Goal: Information Seeking & Learning: Learn about a topic

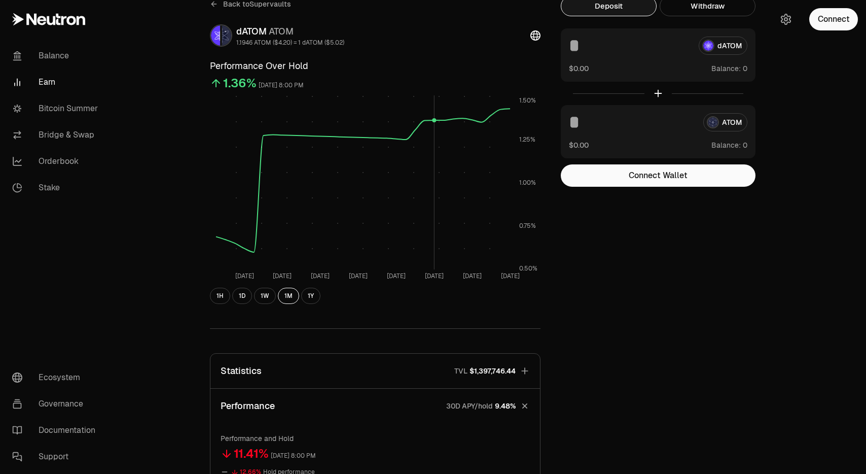
scroll to position [42, 0]
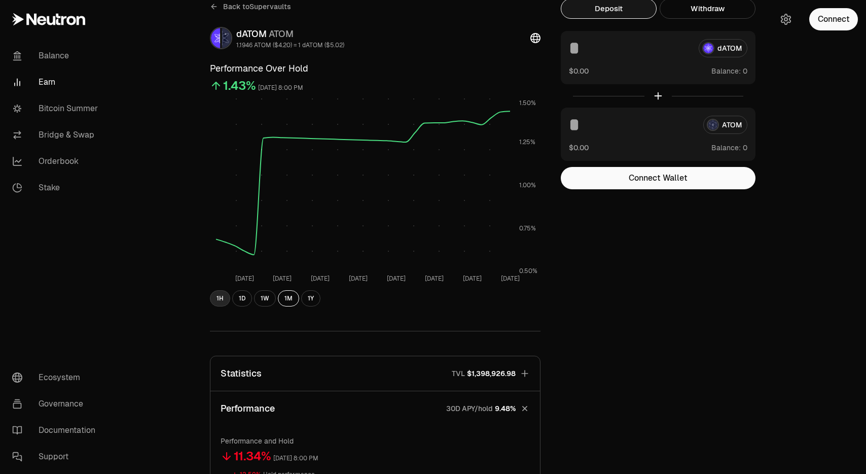
click at [219, 298] on button "1H" at bounding box center [220, 298] width 20 height 16
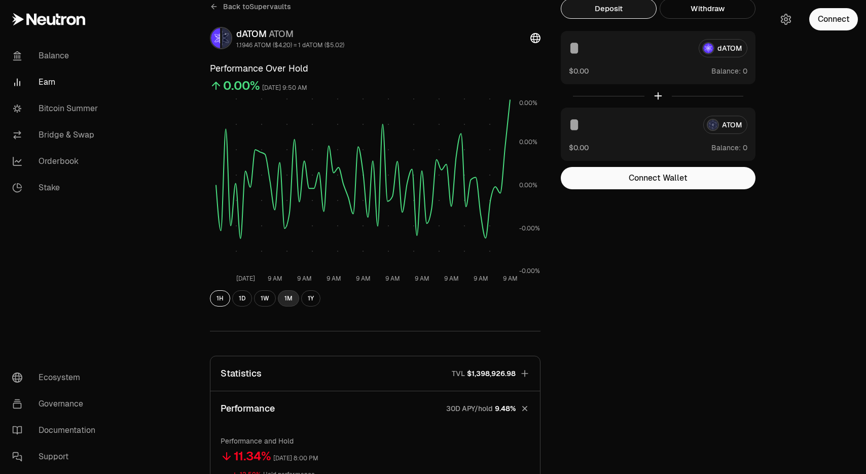
click at [290, 301] on button "1M" at bounding box center [288, 298] width 21 height 16
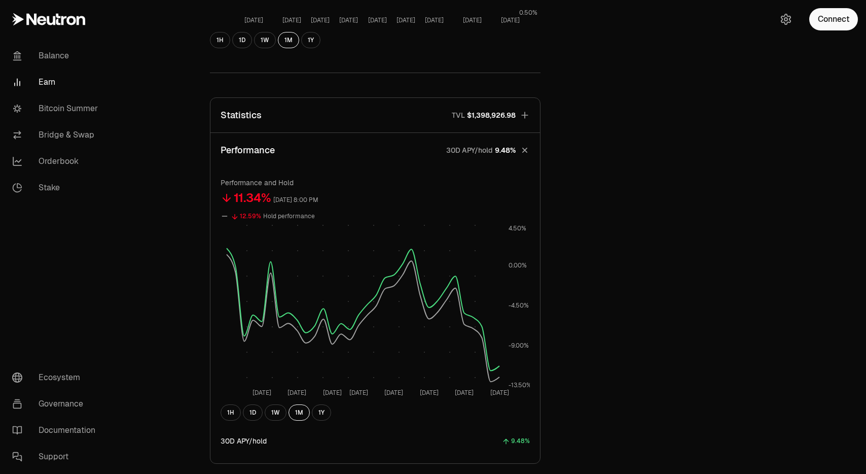
scroll to position [225, 0]
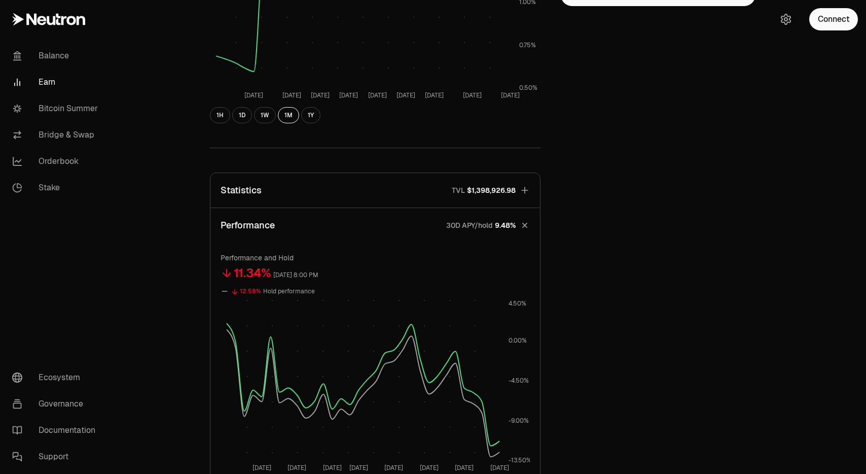
click at [356, 188] on button "Statistics TVL $1,398,926.98" at bounding box center [375, 190] width 330 height 34
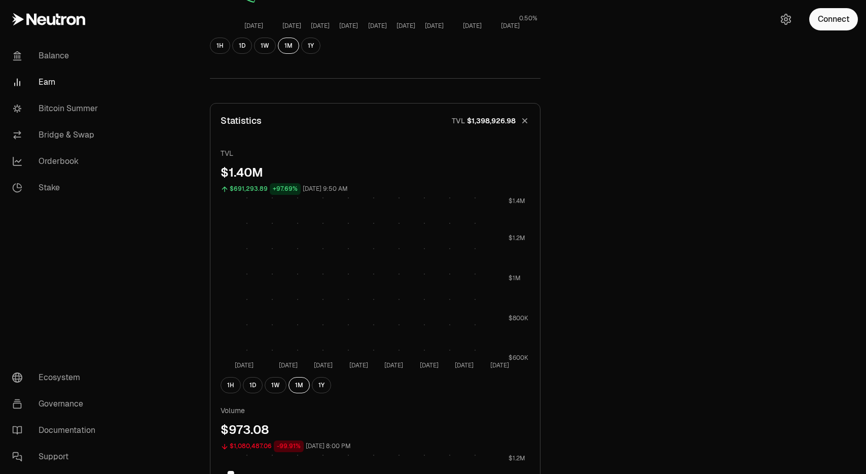
scroll to position [300, 0]
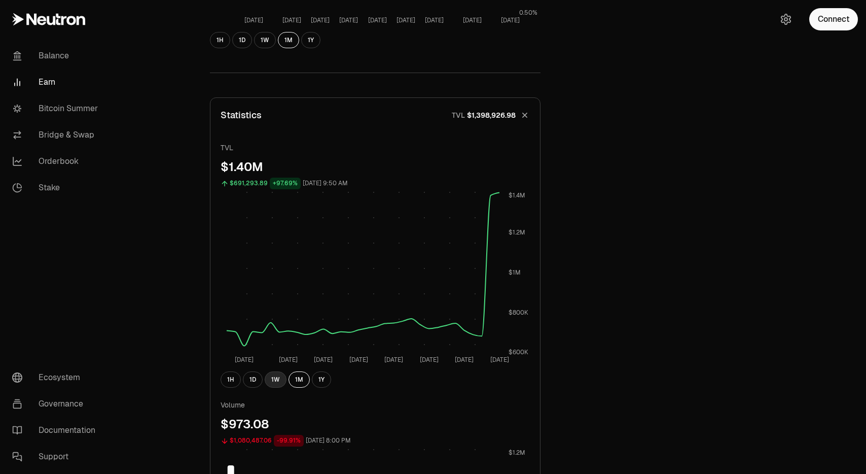
click at [278, 378] on button "1W" at bounding box center [276, 379] width 22 height 16
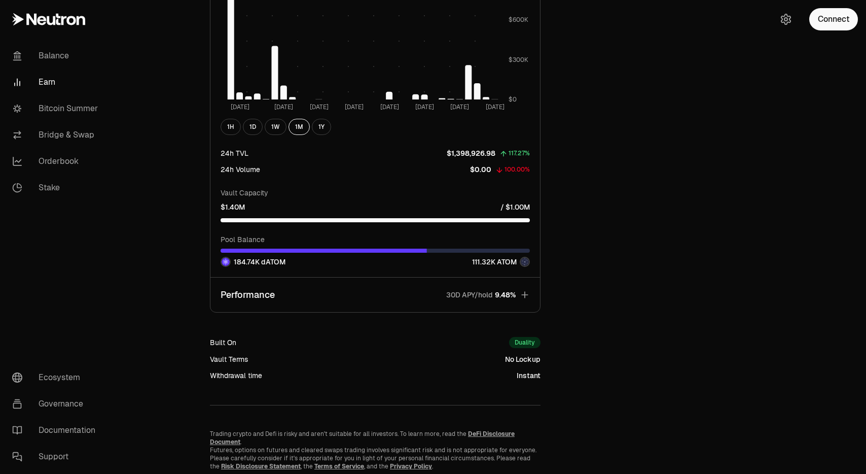
scroll to position [798, 0]
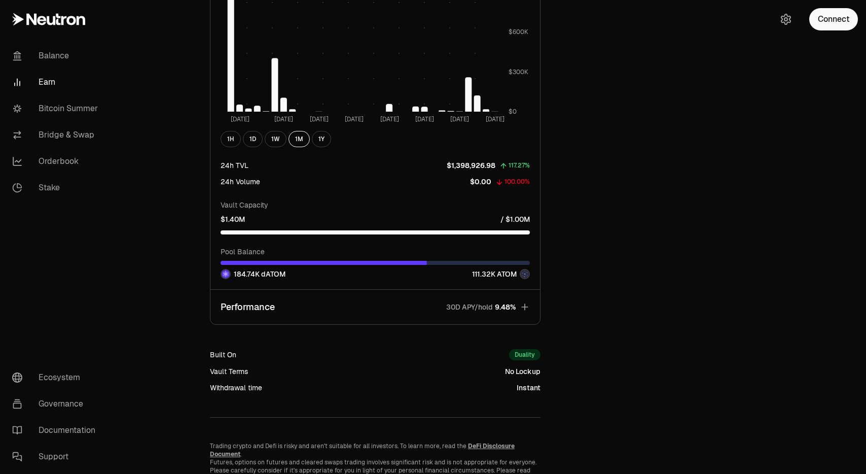
click at [313, 307] on button "Performance 30D APY/hold 9.48%" at bounding box center [375, 307] width 330 height 34
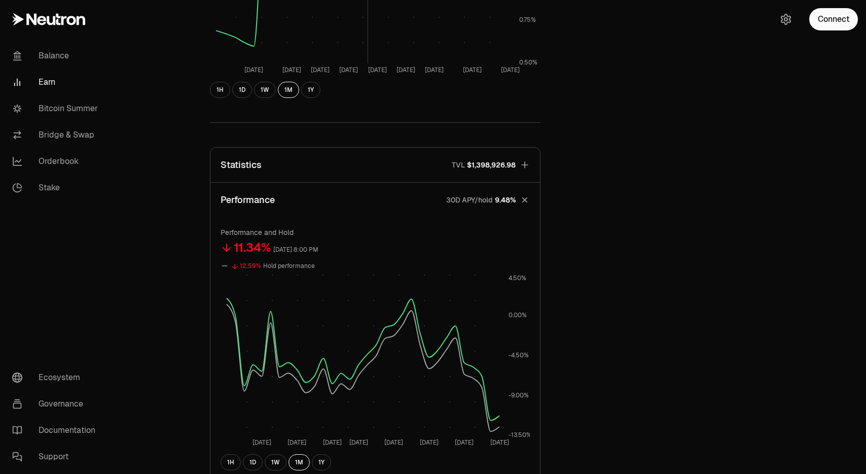
scroll to position [332, 0]
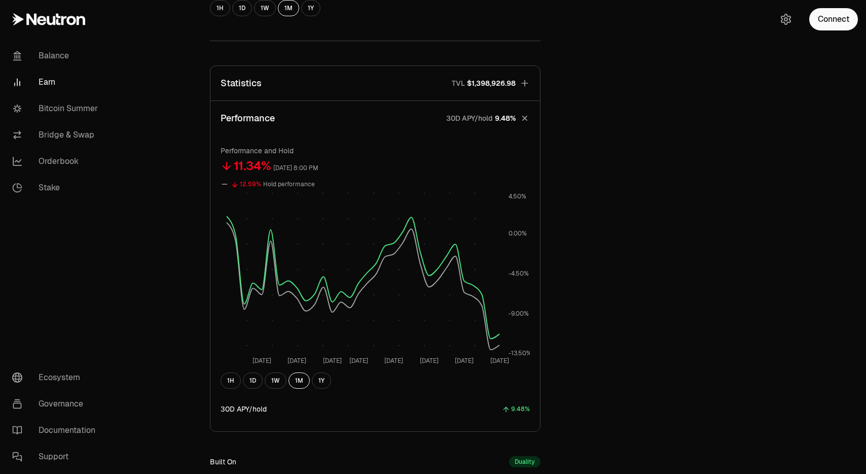
click at [381, 86] on button "Statistics TVL $1,398,926.98" at bounding box center [375, 83] width 330 height 34
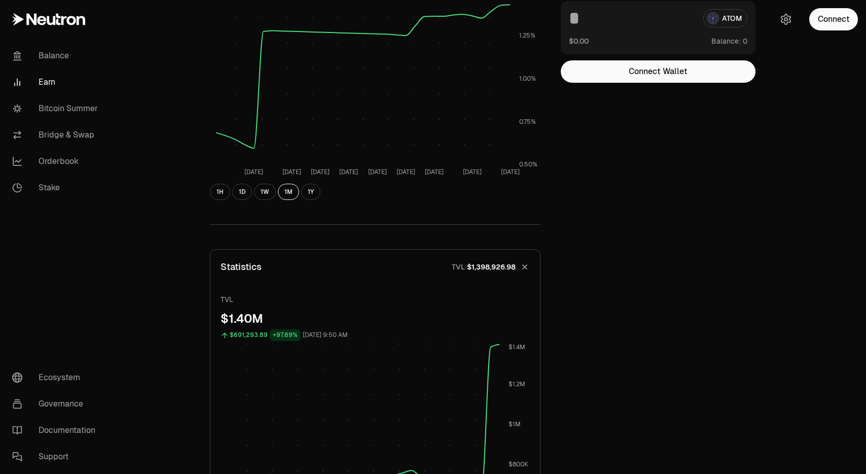
scroll to position [0, 0]
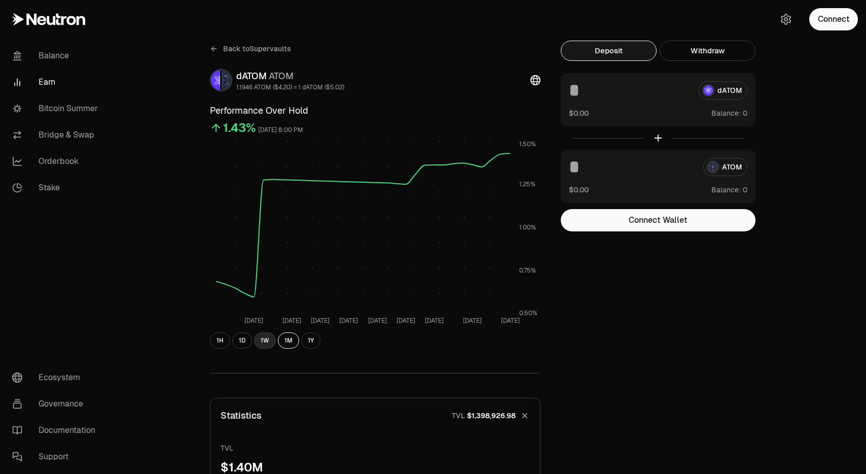
click at [270, 341] on button "1W" at bounding box center [265, 340] width 22 height 16
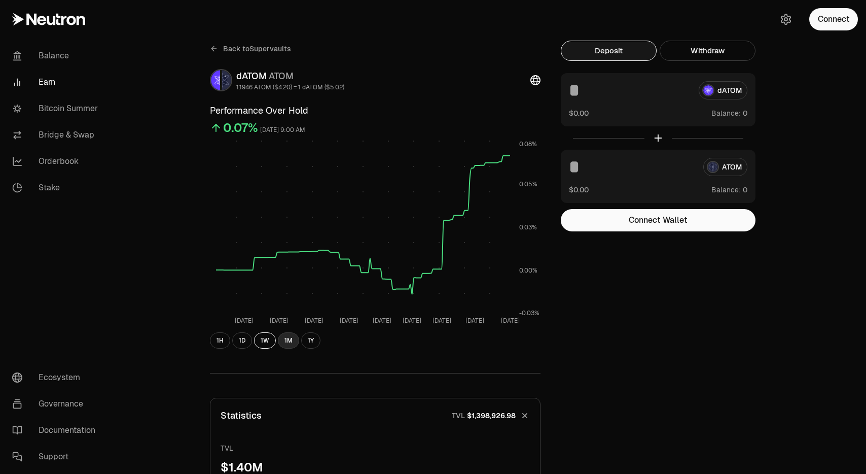
click at [289, 340] on button "1M" at bounding box center [288, 340] width 21 height 16
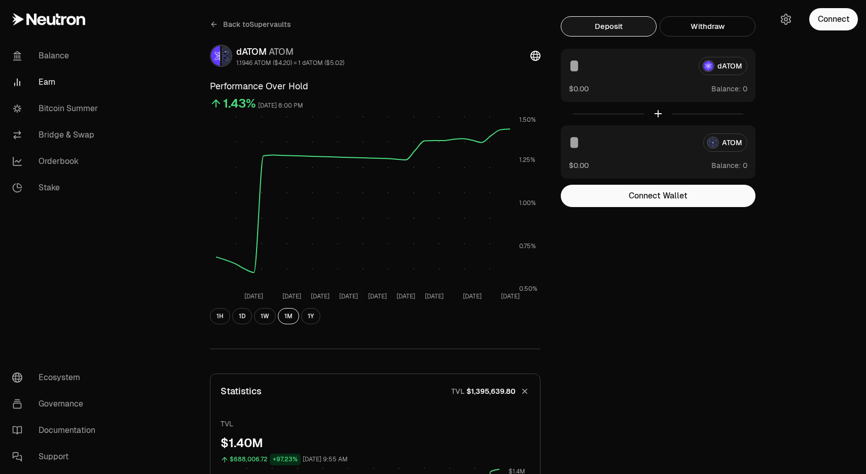
scroll to position [18, 0]
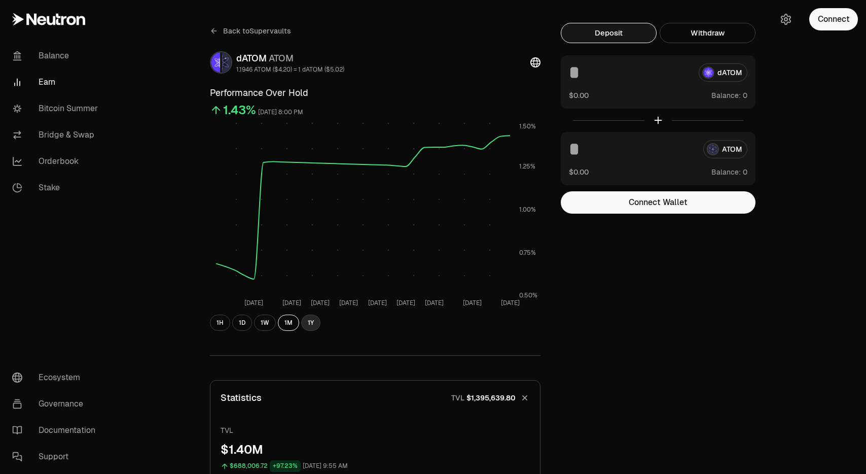
click at [316, 324] on button "1Y" at bounding box center [310, 322] width 19 height 16
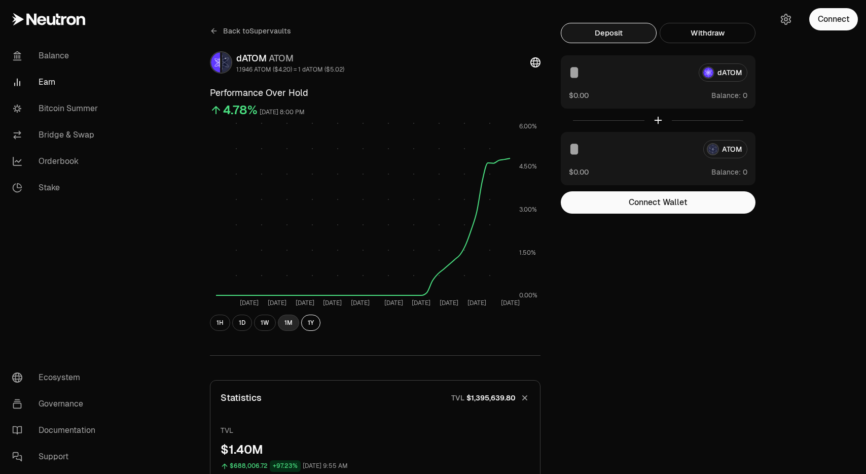
click at [289, 326] on button "1M" at bounding box center [288, 322] width 21 height 16
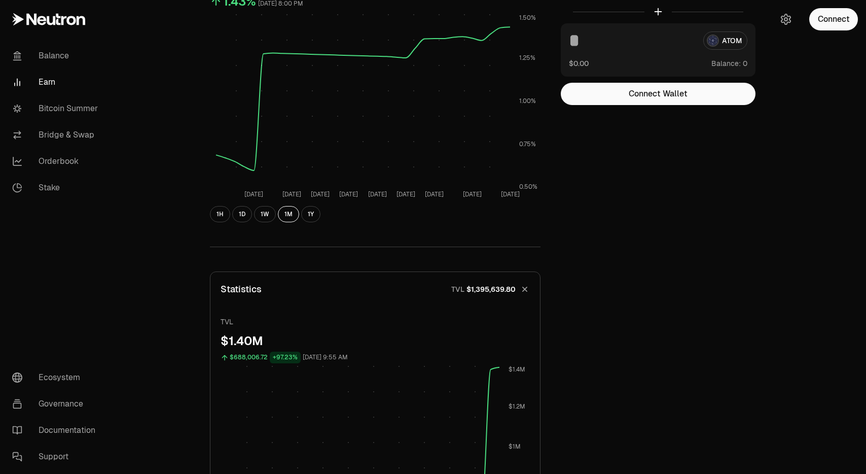
scroll to position [0, 0]
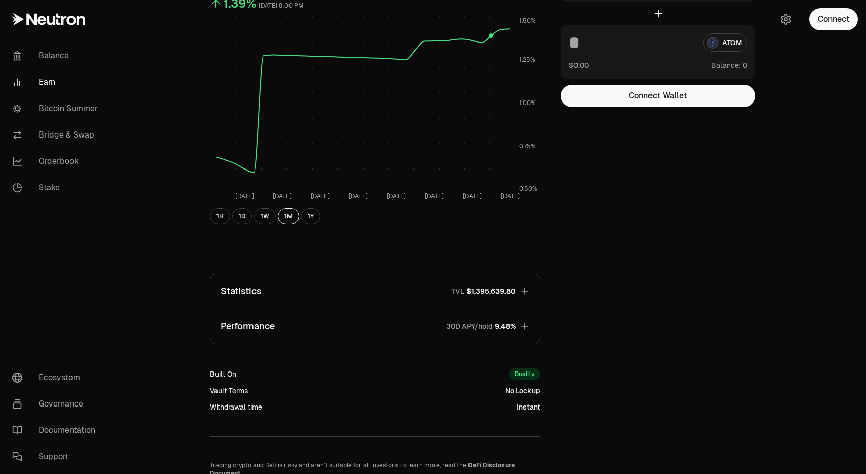
scroll to position [134, 0]
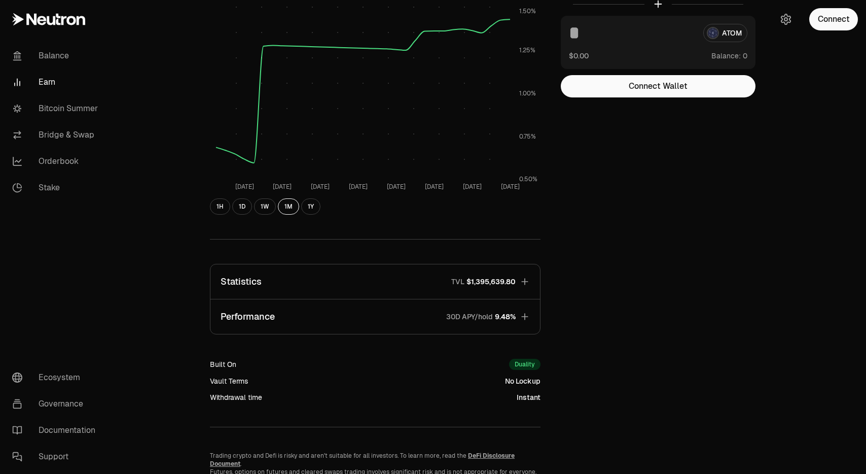
click at [371, 284] on button "Statistics TVL $1,395,639.80" at bounding box center [375, 281] width 330 height 34
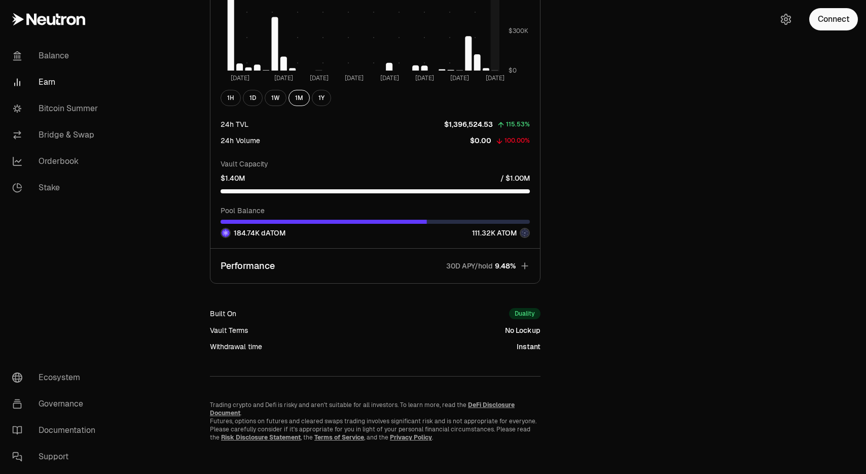
scroll to position [839, 0]
click at [394, 262] on button "Performance 30D APY/hold 9.48%" at bounding box center [375, 266] width 330 height 34
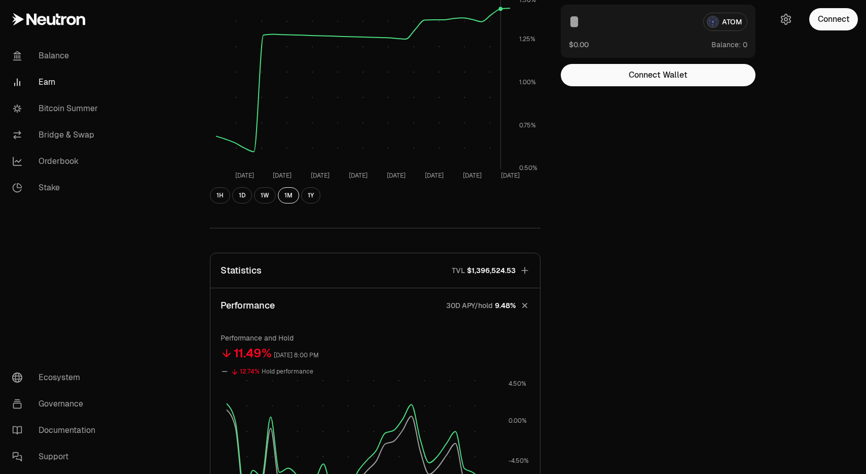
scroll to position [153, 0]
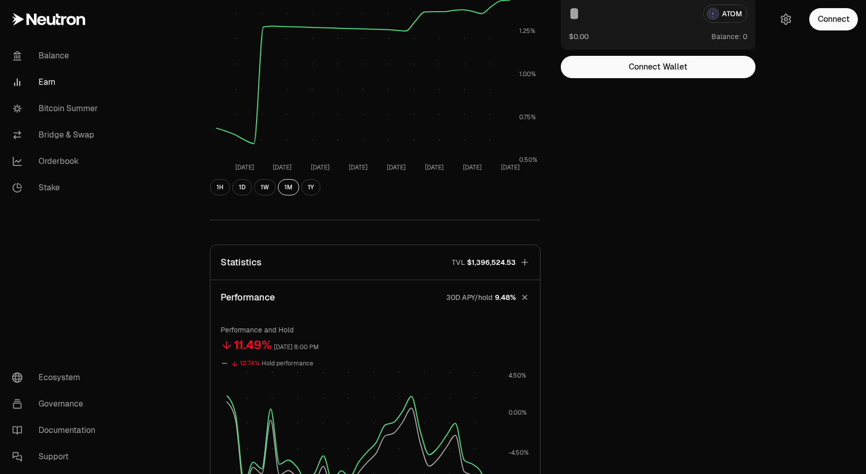
click at [371, 264] on button "Statistics TVL $1,396,524.53" at bounding box center [375, 262] width 330 height 34
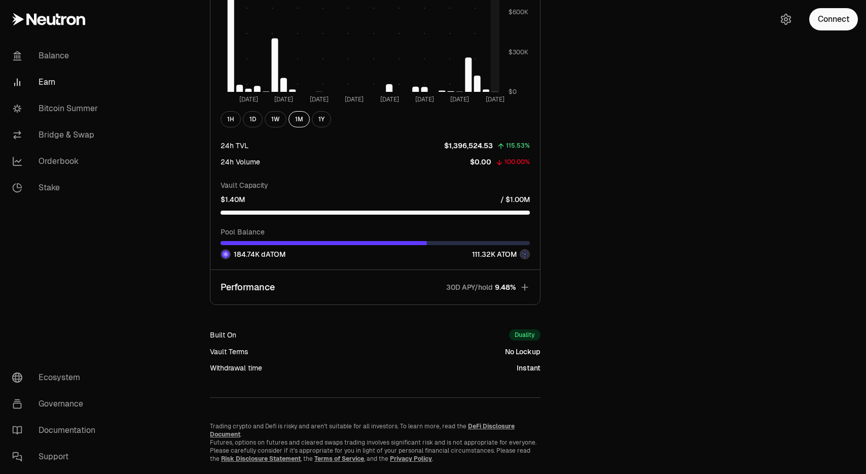
scroll to position [826, 0]
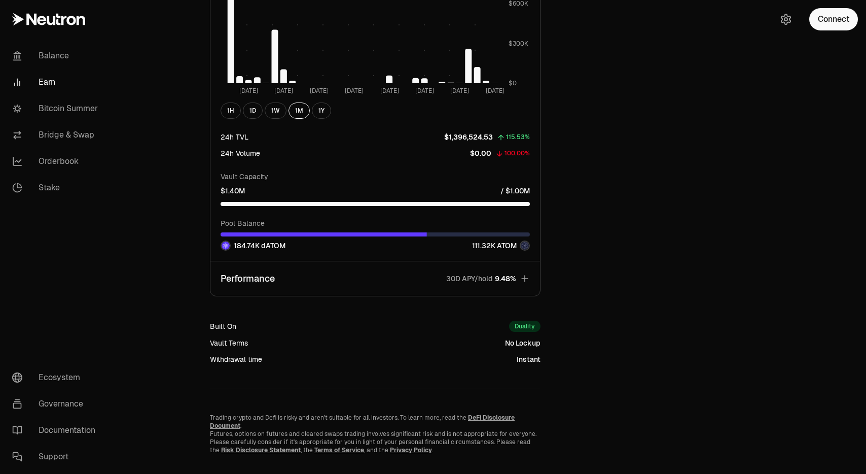
click at [422, 281] on button "Performance 30D APY/hold 9.48%" at bounding box center [375, 278] width 330 height 34
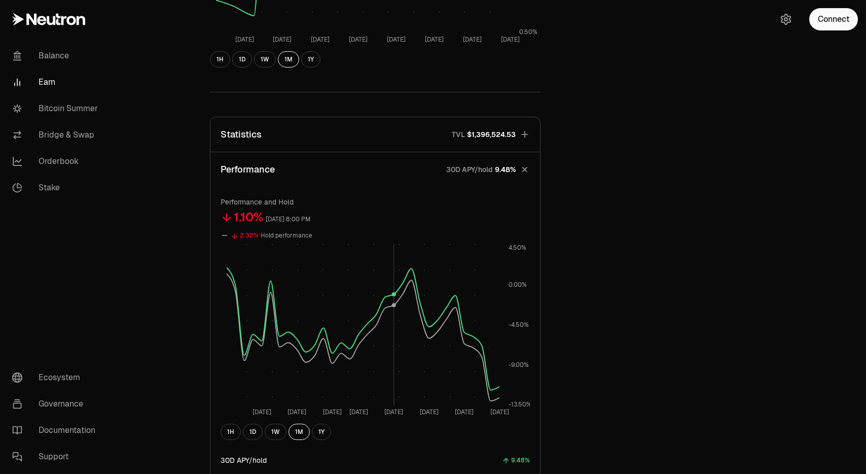
scroll to position [259, 0]
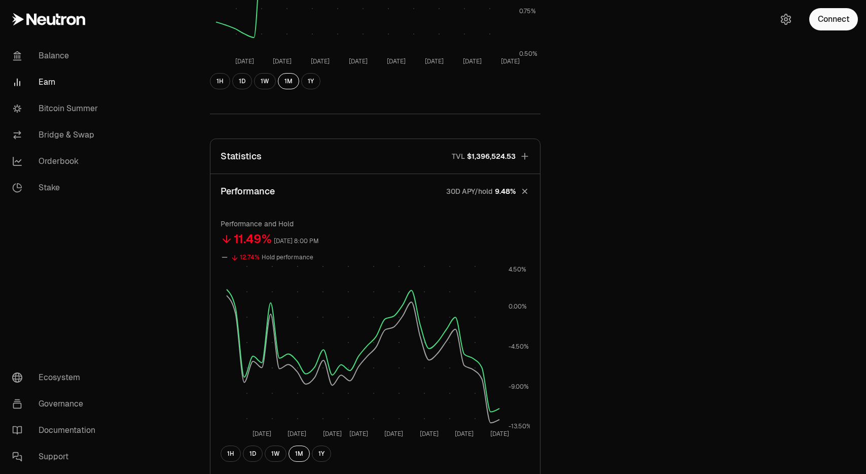
click at [339, 157] on button "Statistics TVL $1,396,524.53" at bounding box center [375, 156] width 330 height 34
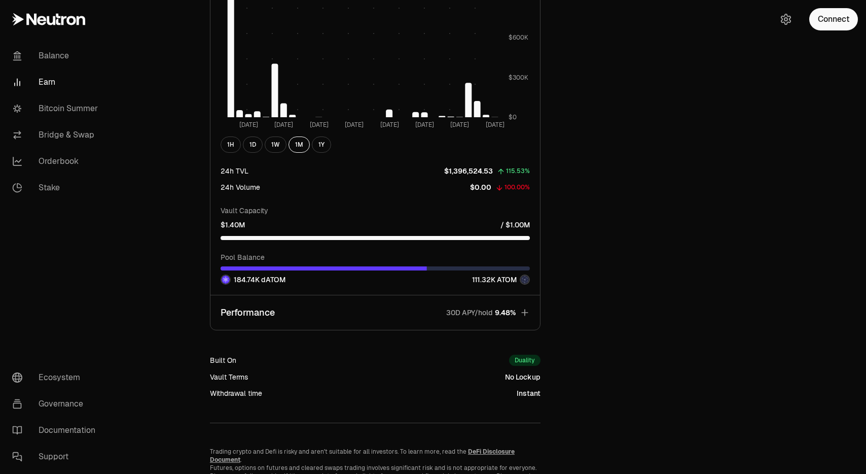
scroll to position [839, 0]
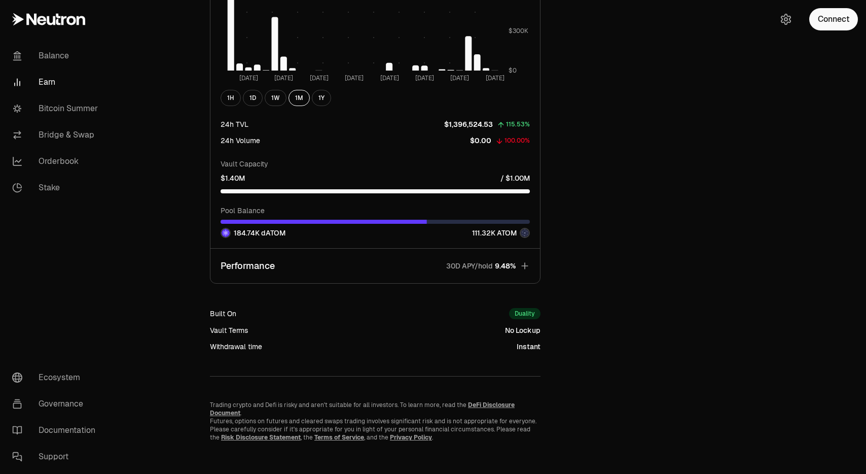
click at [480, 269] on p "30D APY/hold" at bounding box center [469, 266] width 47 height 10
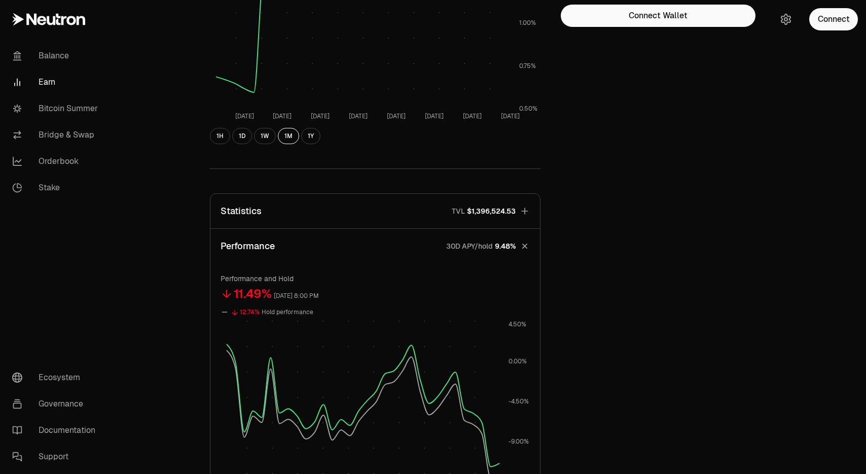
scroll to position [231, 0]
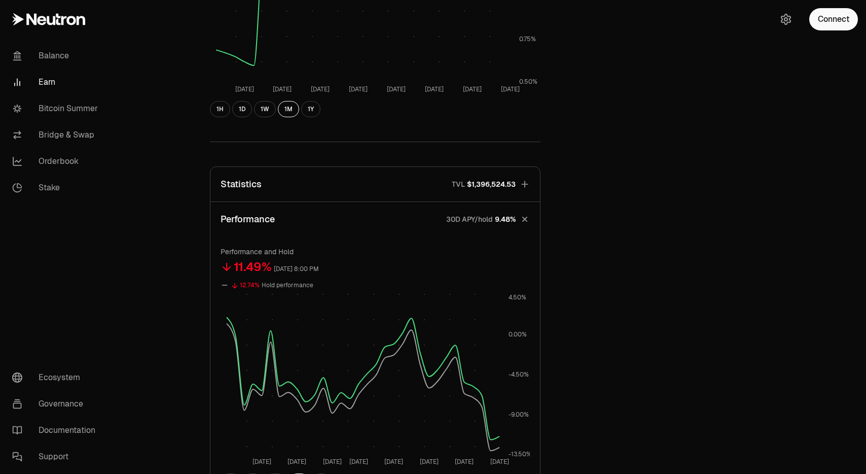
click at [367, 189] on button "Statistics TVL $1,396,524.53" at bounding box center [375, 184] width 330 height 34
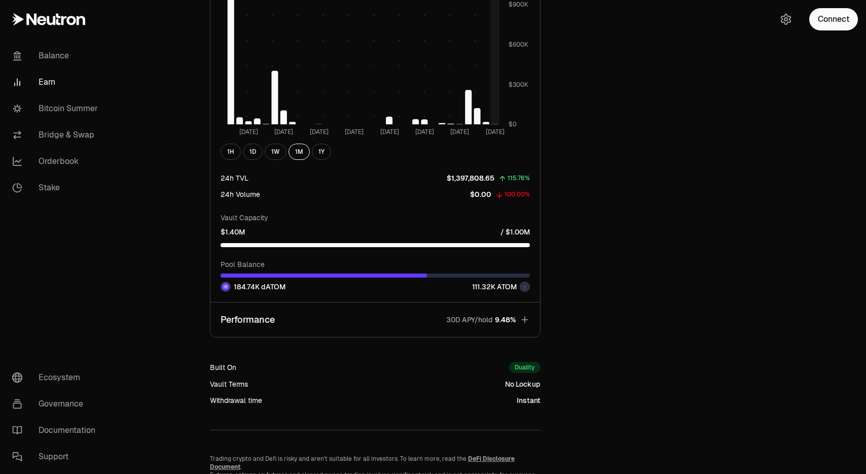
scroll to position [795, 0]
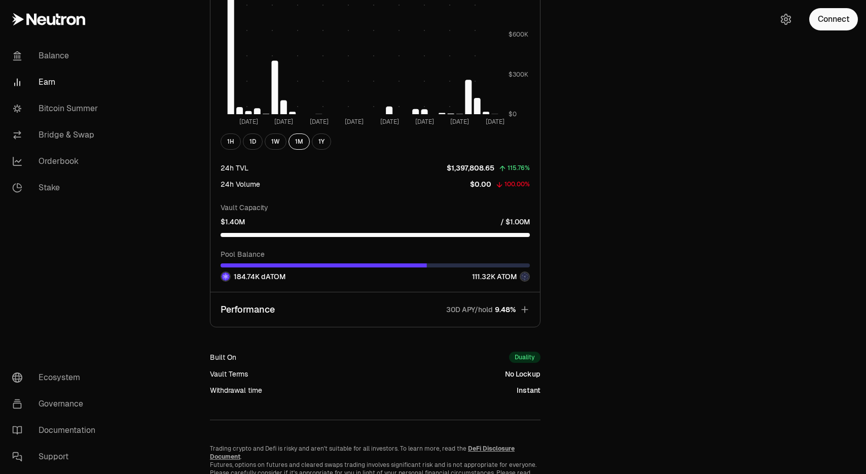
click at [480, 311] on p "30D APY/hold" at bounding box center [469, 309] width 47 height 10
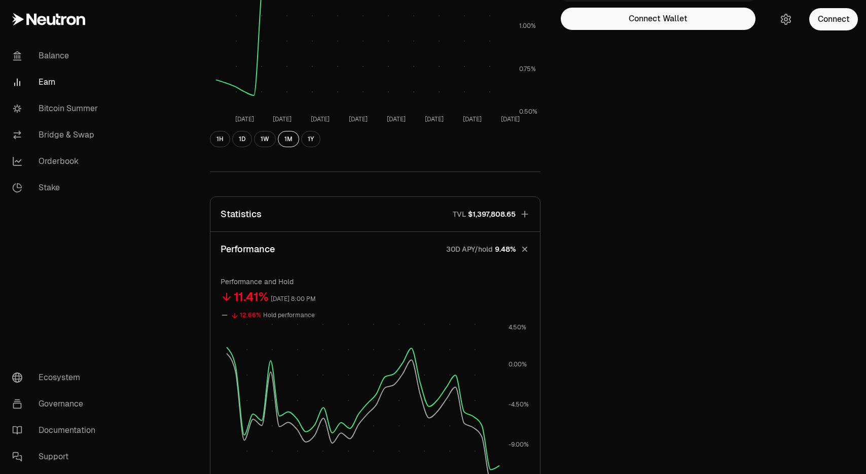
scroll to position [155, 0]
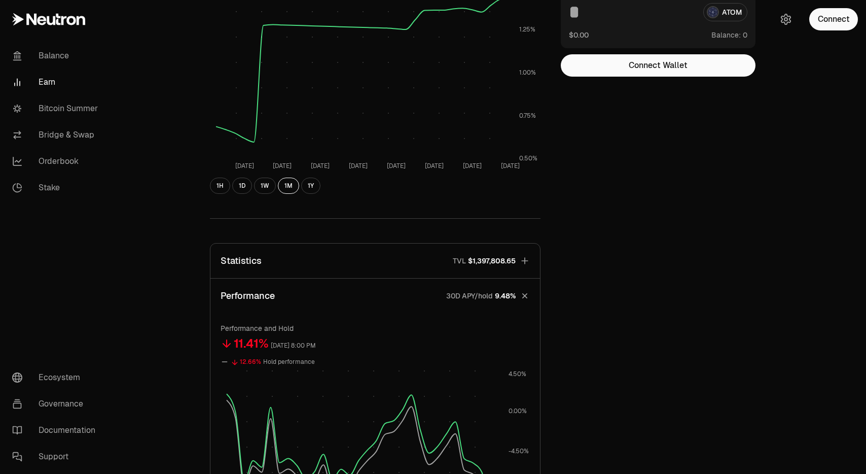
click at [402, 262] on button "Statistics TVL $1,397,808.65" at bounding box center [375, 260] width 330 height 34
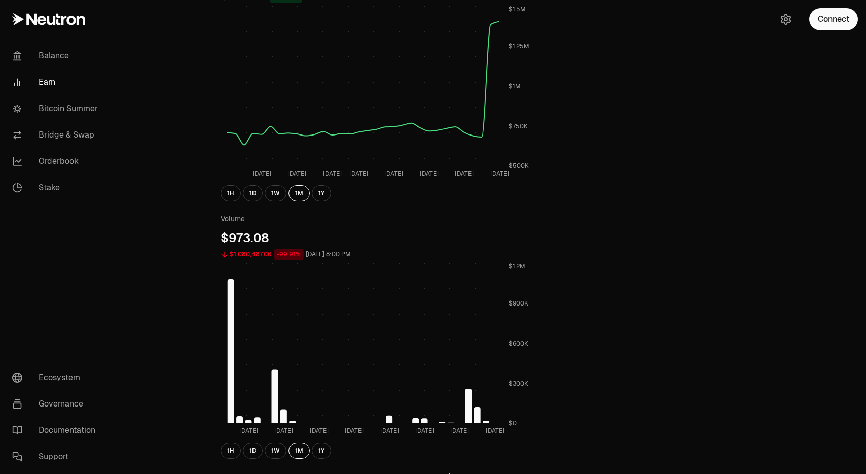
scroll to position [839, 0]
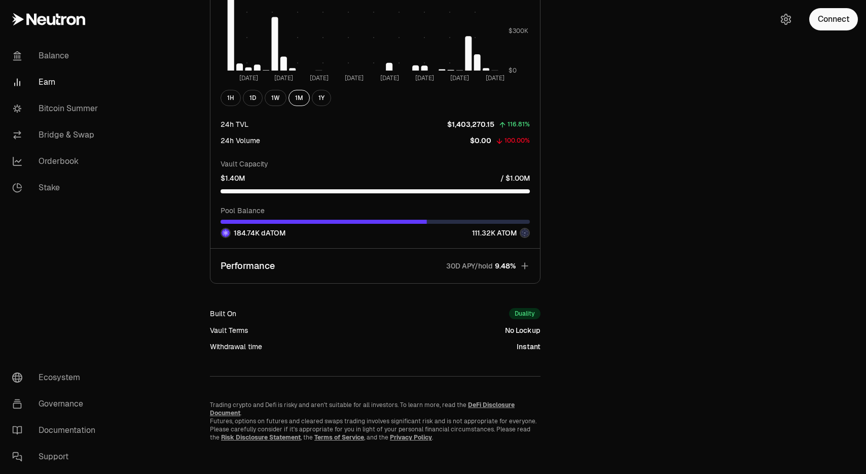
click at [407, 279] on button "Performance 30D APY/hold 9.48%" at bounding box center [375, 266] width 330 height 34
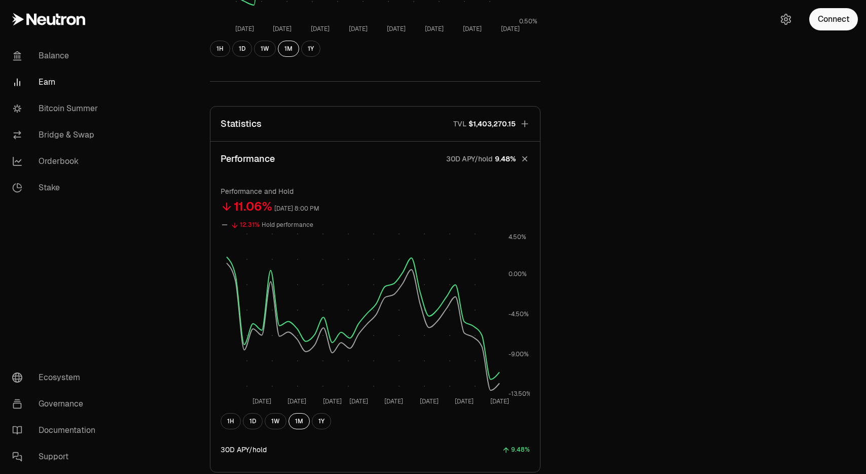
scroll to position [0, 0]
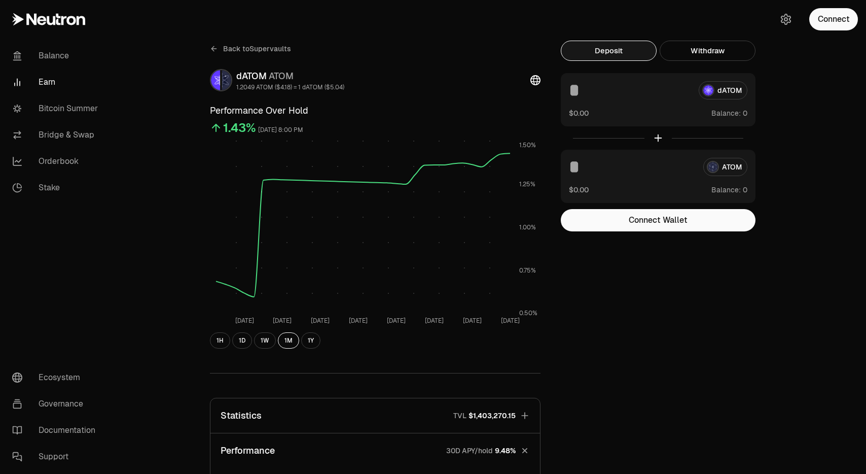
click at [261, 46] on span "Back to Supervaults" at bounding box center [257, 49] width 68 height 10
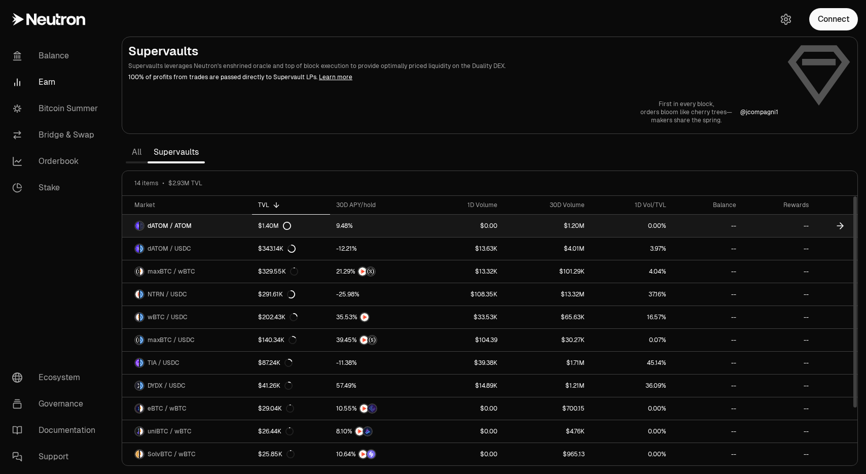
click at [237, 226] on link "dATOM / ATOM" at bounding box center [187, 226] width 130 height 22
